Goal: Task Accomplishment & Management: Manage account settings

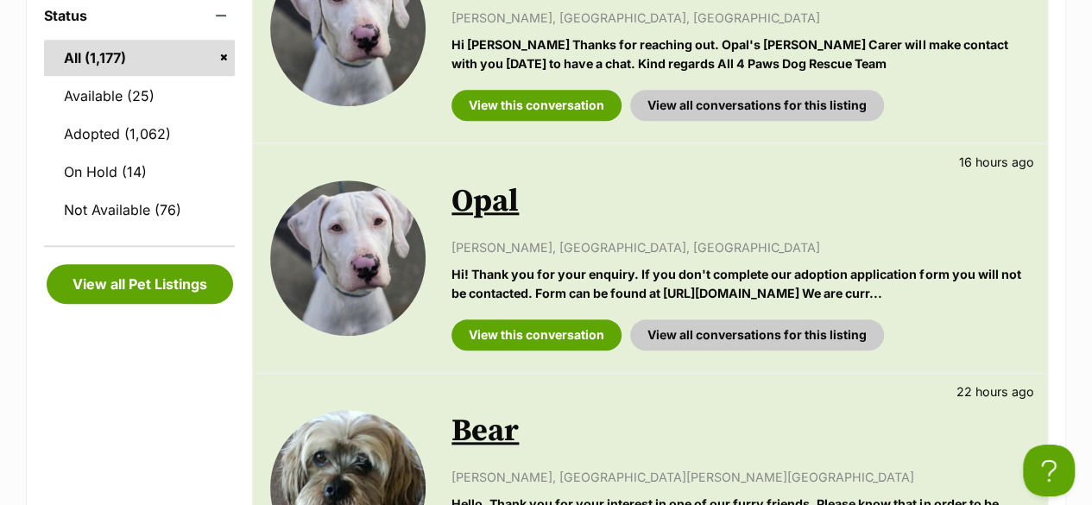
scroll to position [691, 0]
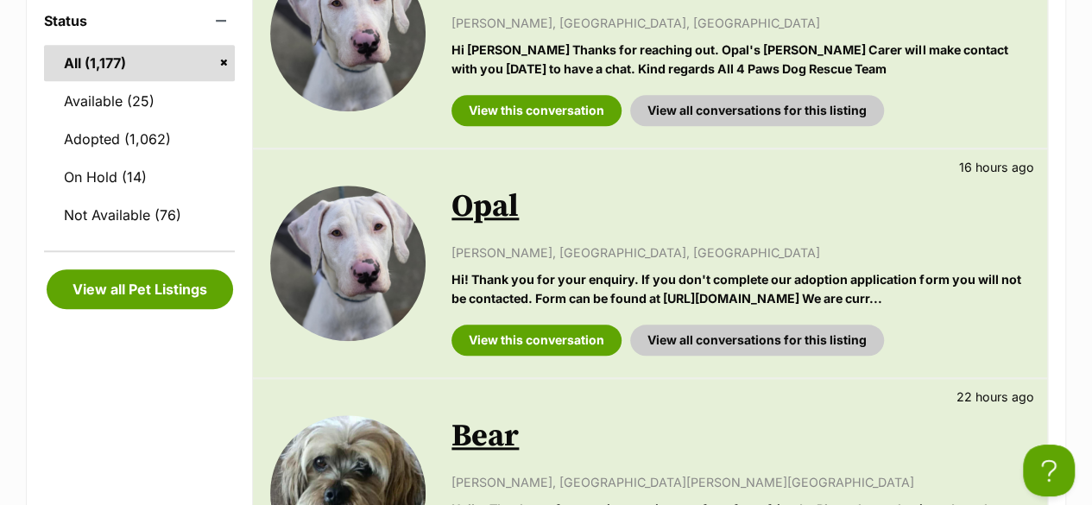
click at [487, 222] on link "Opal" at bounding box center [485, 206] width 67 height 39
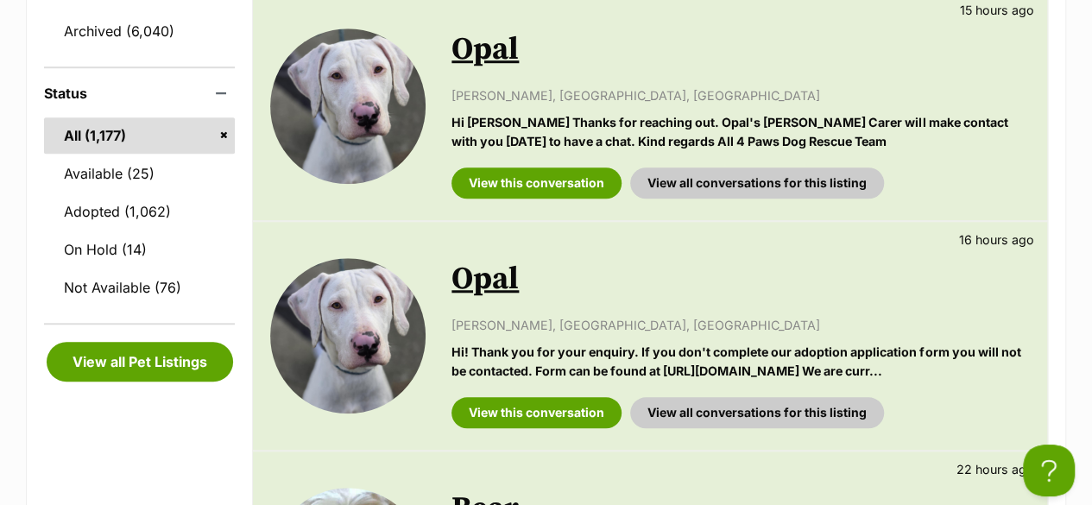
scroll to position [518, 0]
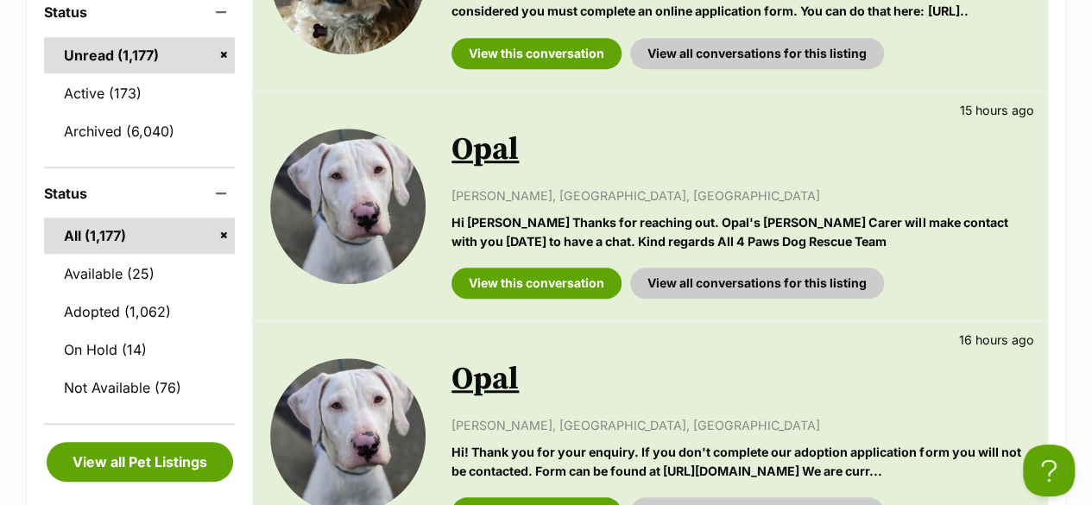
click at [499, 169] on link "Opal" at bounding box center [485, 149] width 67 height 39
click at [496, 399] on link "Opal" at bounding box center [485, 379] width 67 height 39
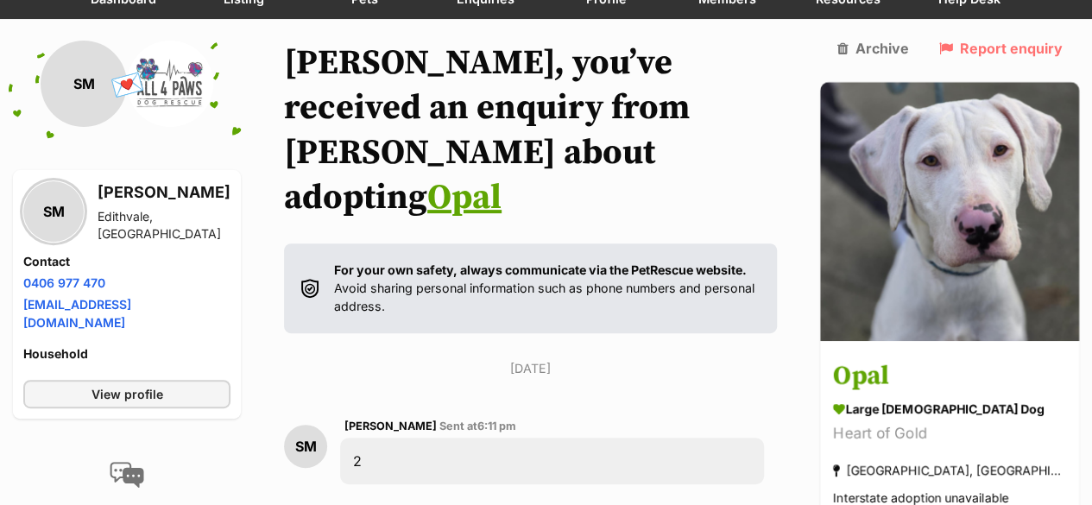
scroll to position [173, 0]
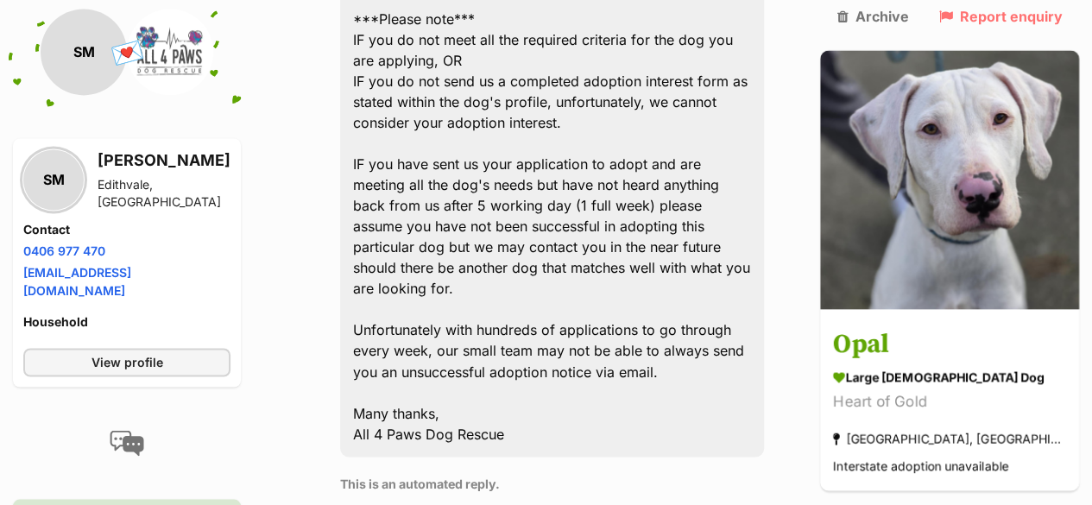
scroll to position [1209, 0]
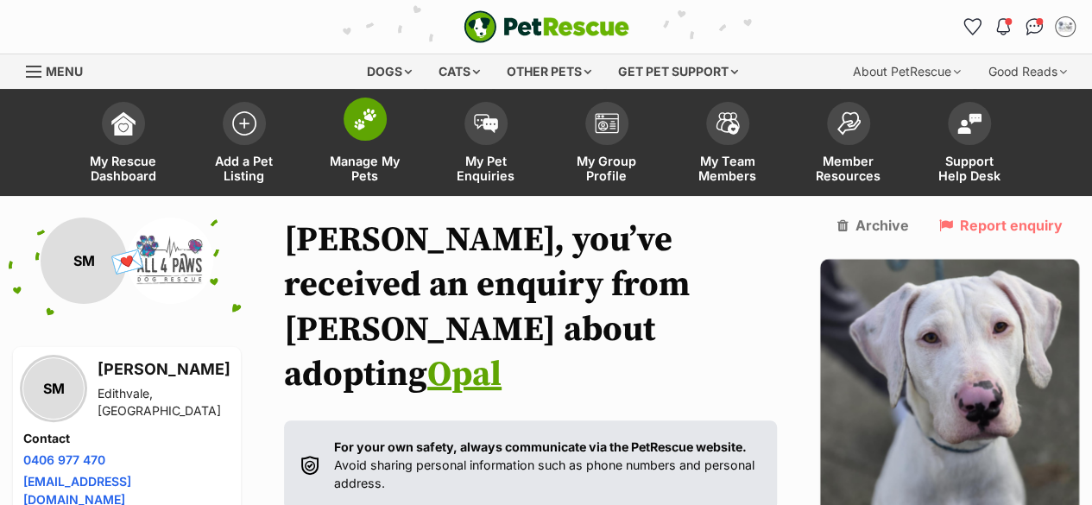
click at [359, 161] on span "Manage My Pets" at bounding box center [365, 168] width 78 height 29
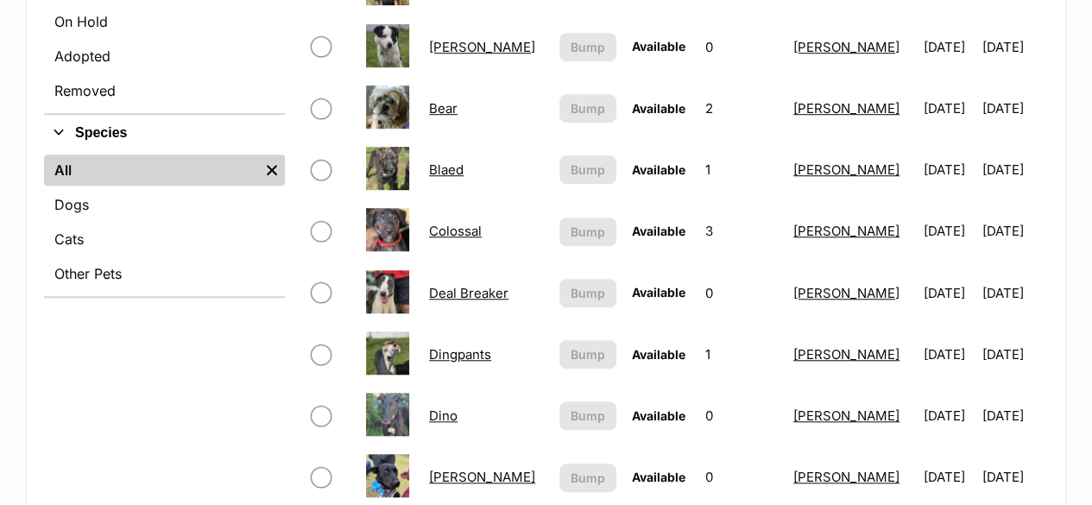
scroll to position [604, 0]
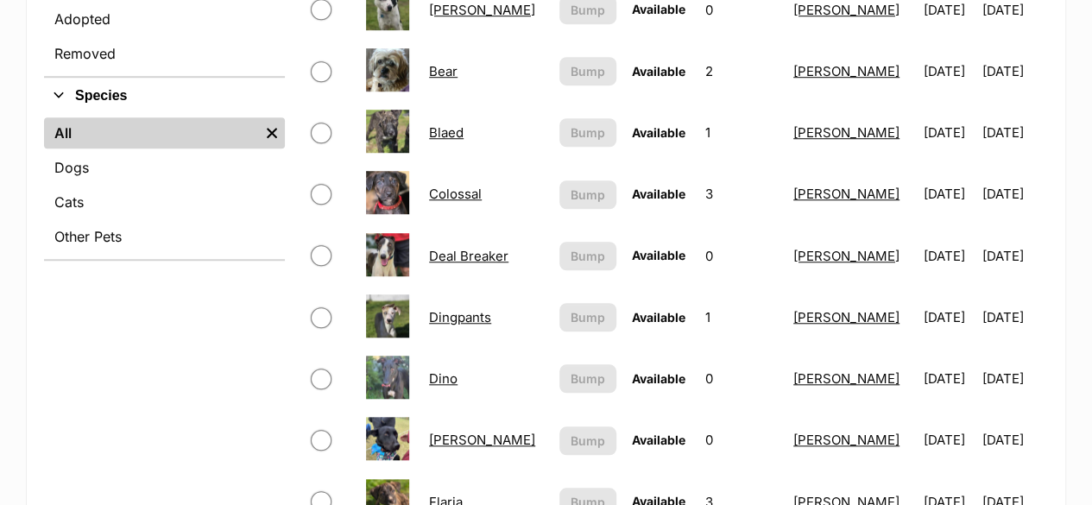
click at [452, 194] on link "Colossal" at bounding box center [455, 194] width 53 height 16
